Goal: Communication & Community: Answer question/provide support

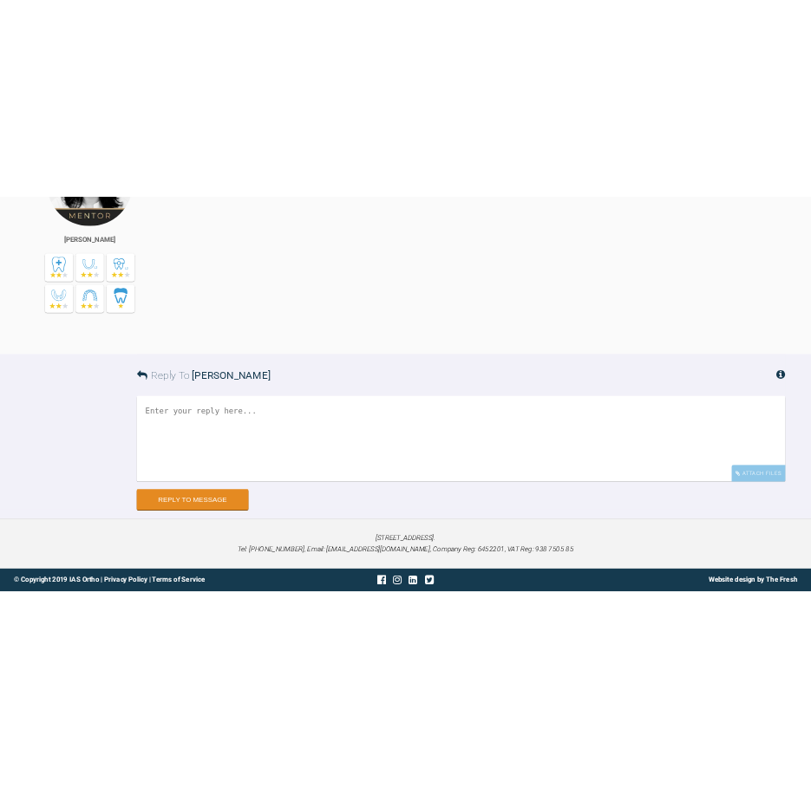
scroll to position [6211, 0]
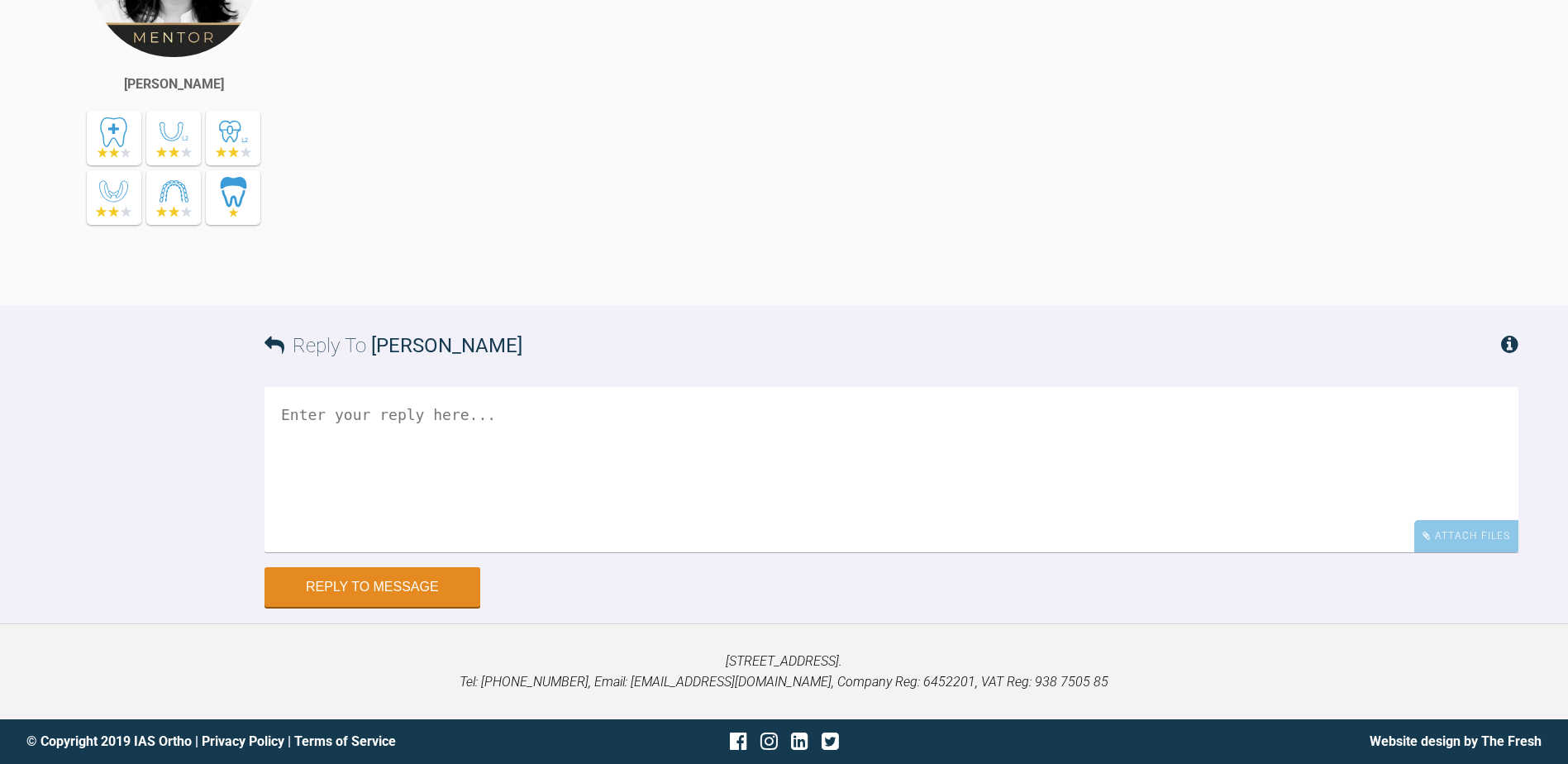
click at [537, 452] on textarea at bounding box center [892, 469] width 1254 height 165
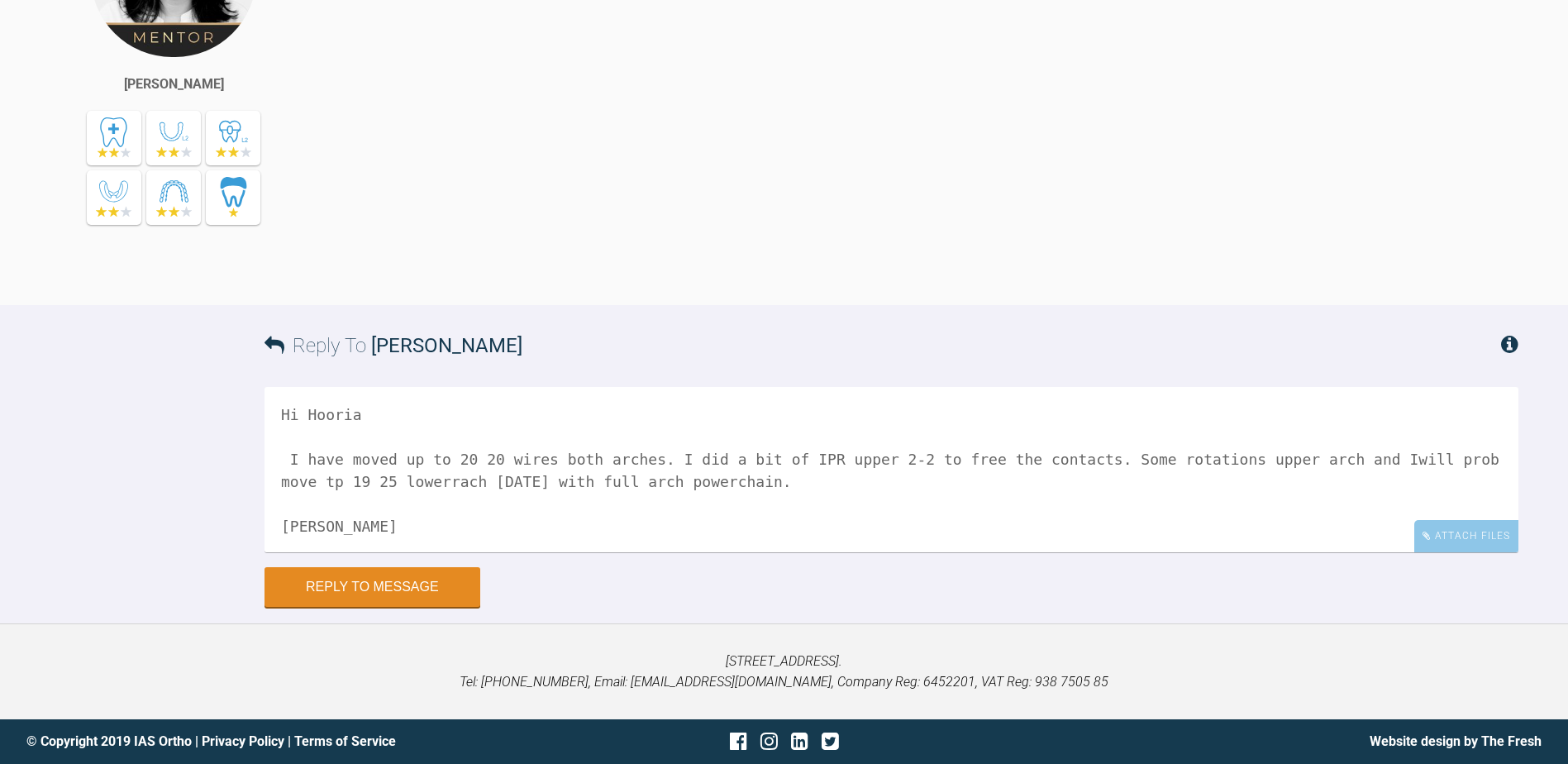
click at [347, 485] on textarea "Hi Hooria I have moved up to 20 20 wires both arches. I did a bit of IPR upper …" at bounding box center [892, 469] width 1254 height 165
click at [359, 484] on textarea "Hi Hooria I have moved up to 20 20 wires both arches. I did a bit of IPR upper …" at bounding box center [892, 469] width 1254 height 165
click at [1382, 369] on div "Reply To [PERSON_NAME]" at bounding box center [892, 345] width 1254 height 81
click at [1322, 463] on textarea "Hi Hooria I have moved up to 20 20 wires both arches. I did a bit of IPR upper …" at bounding box center [892, 469] width 1254 height 165
click at [1467, 460] on textarea "Hi Hooria I have moved up to 20 20 wires both arches. I did a bit of IPR upper …" at bounding box center [892, 469] width 1254 height 165
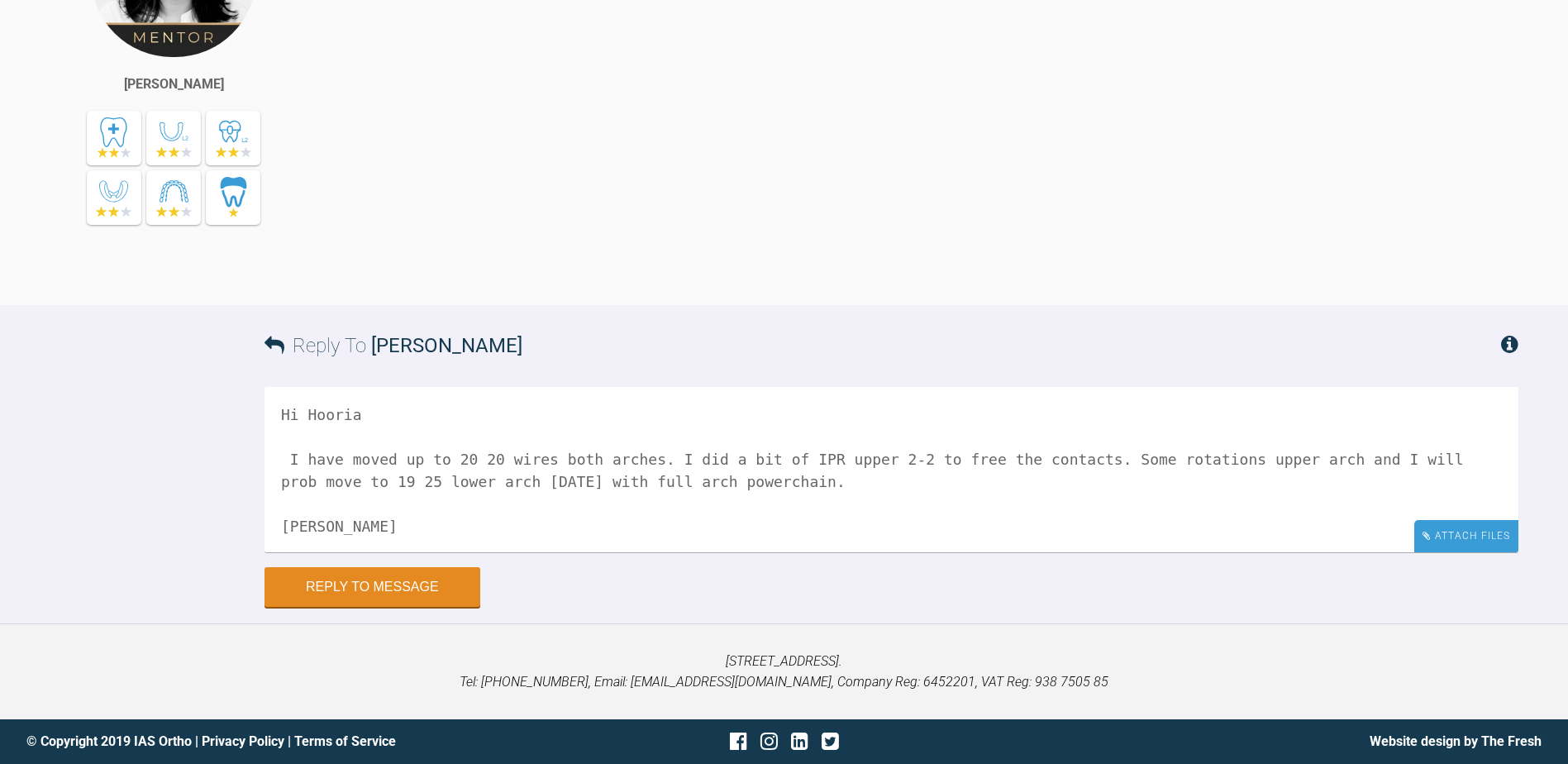
type textarea "Hi Hooria I have moved up to 20 20 wires both arches. I did a bit of IPR upper …"
click at [1457, 540] on div "Attach Files" at bounding box center [1466, 537] width 104 height 32
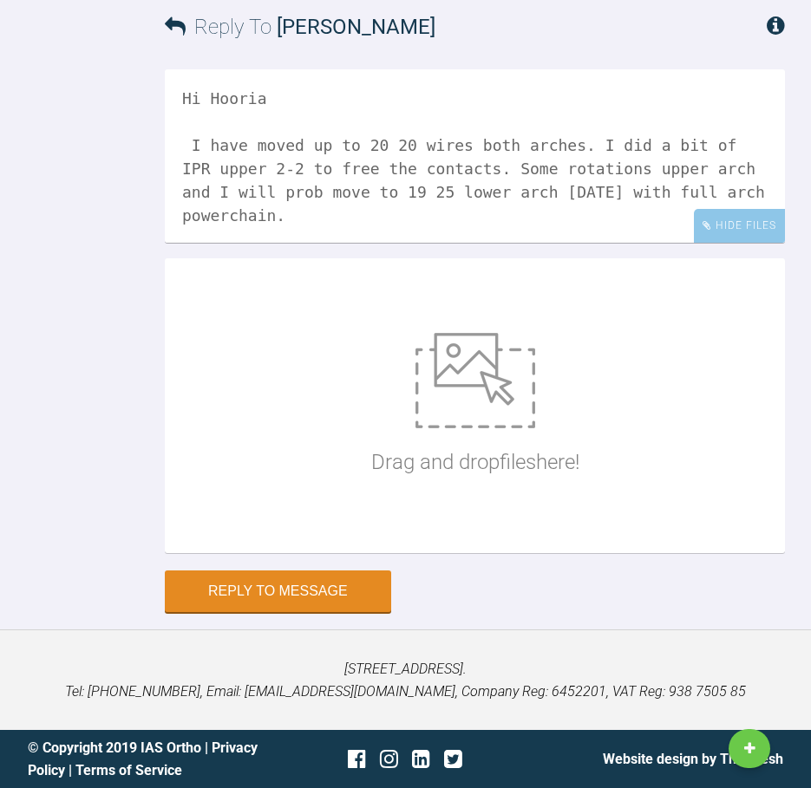
scroll to position [7913, 0]
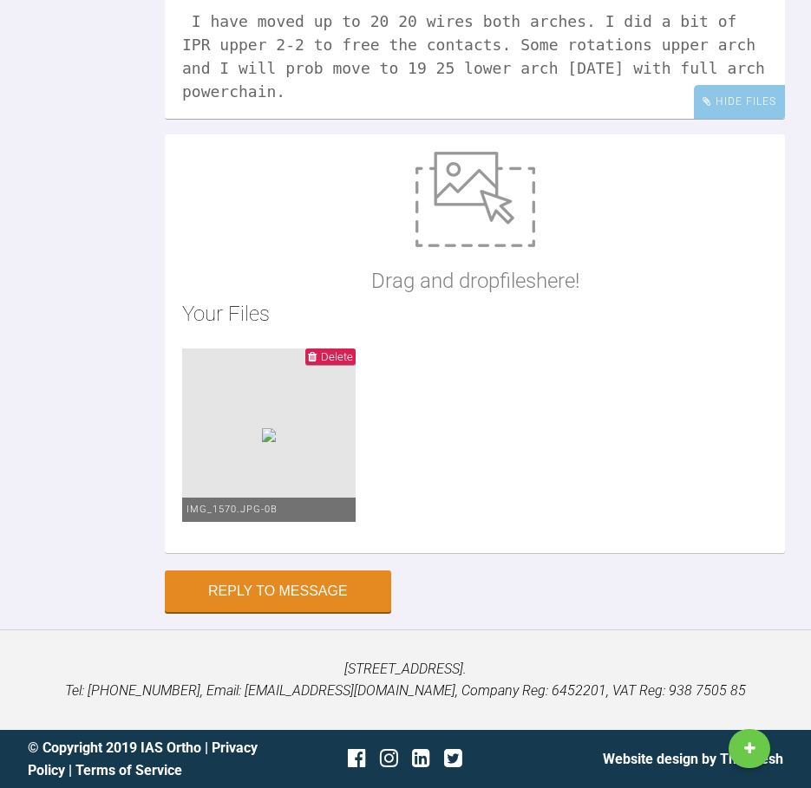
click at [339, 363] on span "Delete" at bounding box center [337, 356] width 32 height 13
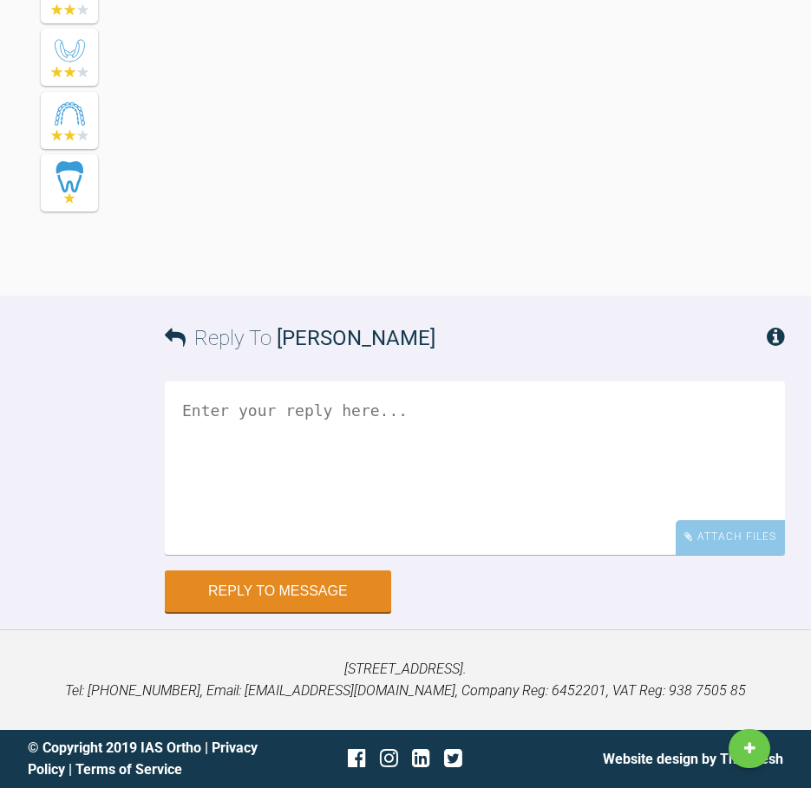
scroll to position [7601, 0]
click at [344, 386] on textarea at bounding box center [475, 468] width 620 height 173
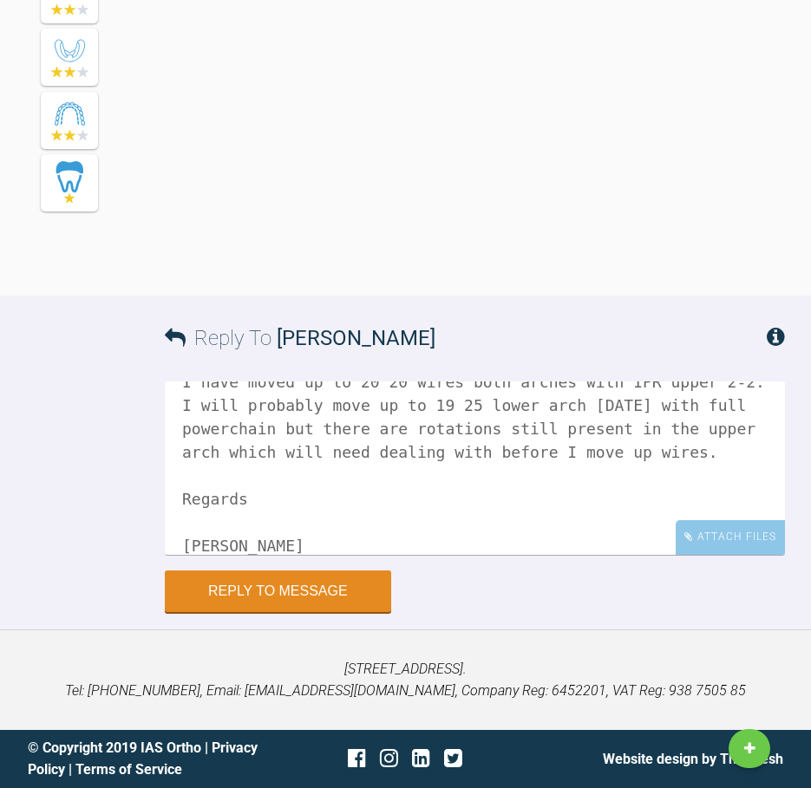
scroll to position [0, 0]
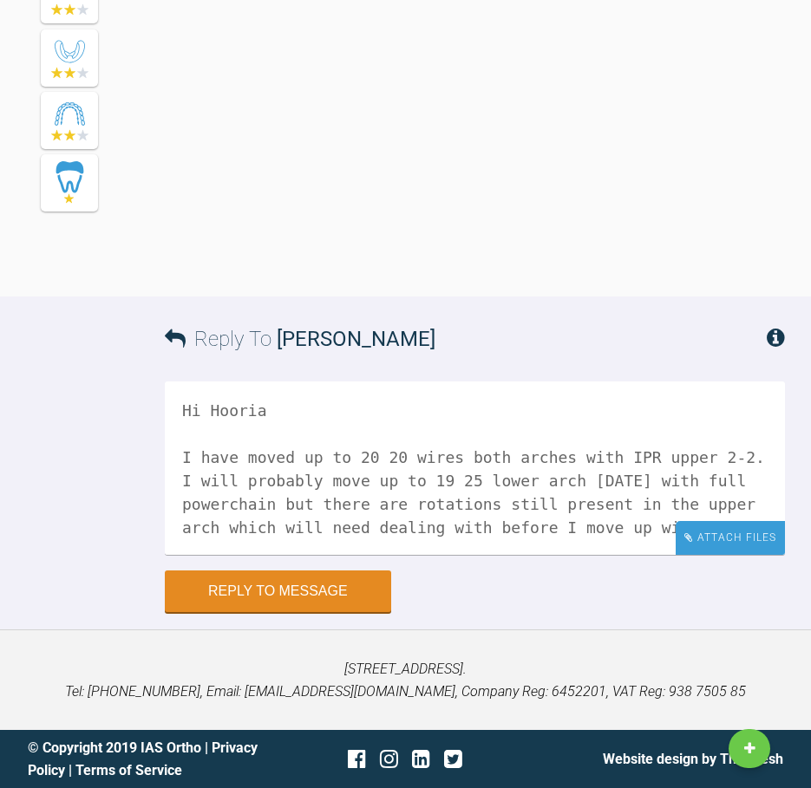
type textarea "Hi Hooria I have moved up to 20 20 wires both arches with IPR upper 2-2. I will…"
click at [746, 532] on div "Attach Files" at bounding box center [730, 538] width 109 height 34
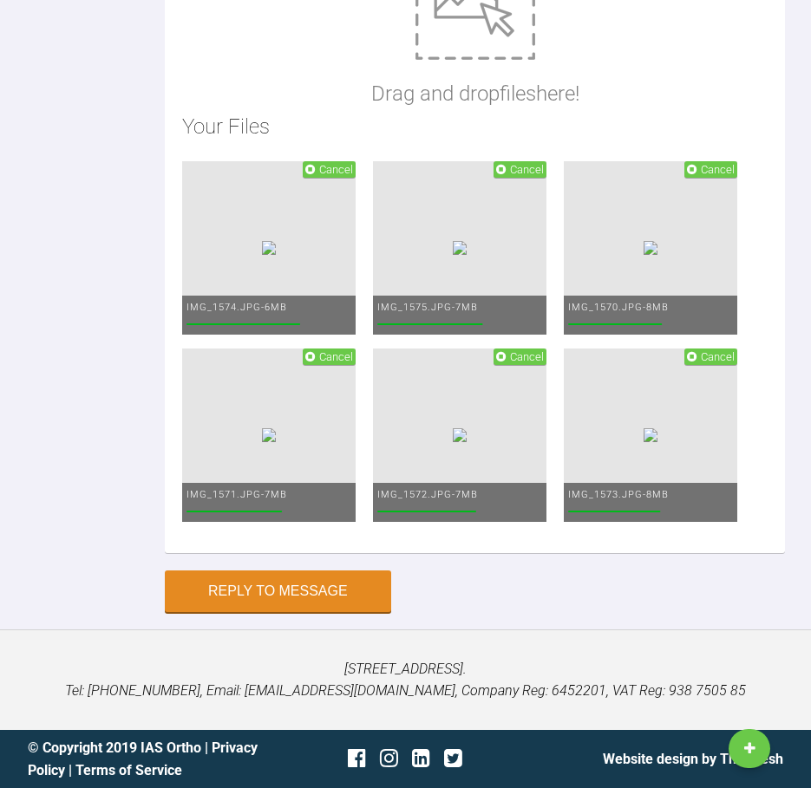
scroll to position [8295, 0]
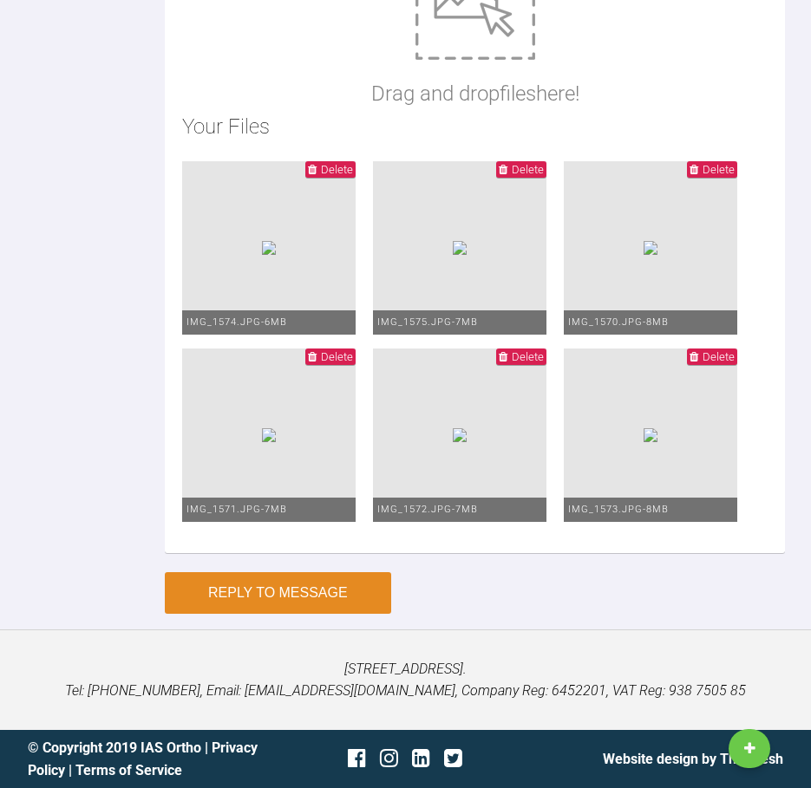
click at [324, 614] on button "Reply to Message" at bounding box center [278, 593] width 226 height 42
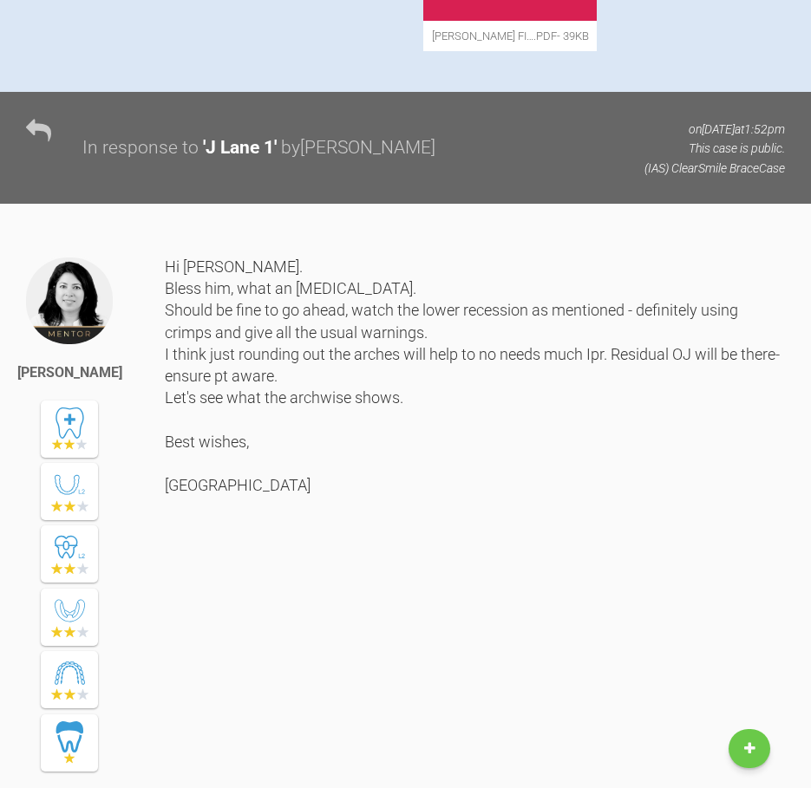
scroll to position [1798, 0]
